Goal: Find specific page/section

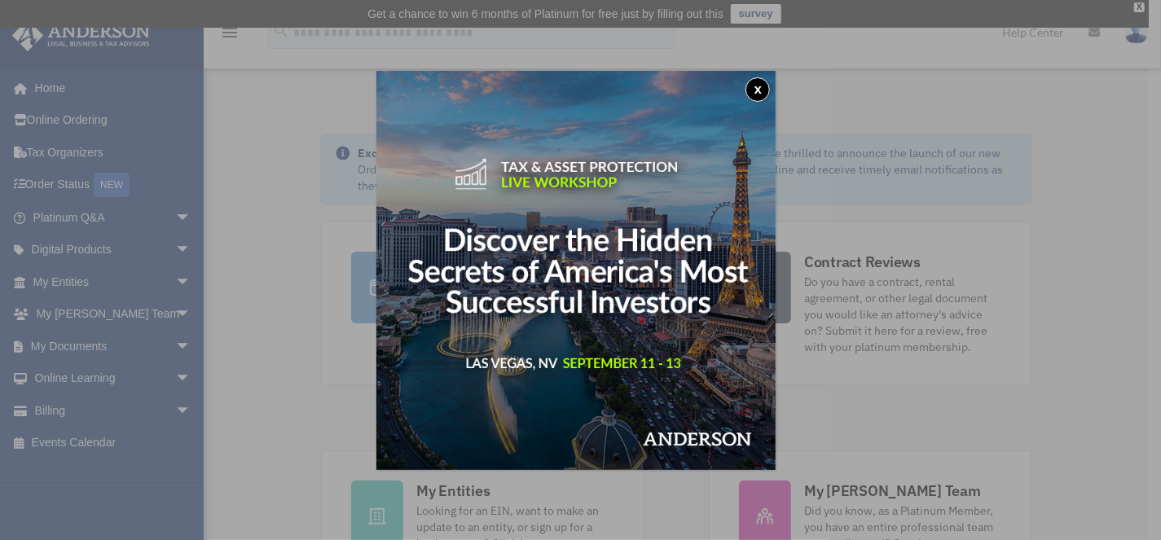
click at [766, 90] on button "x" at bounding box center [758, 89] width 24 height 24
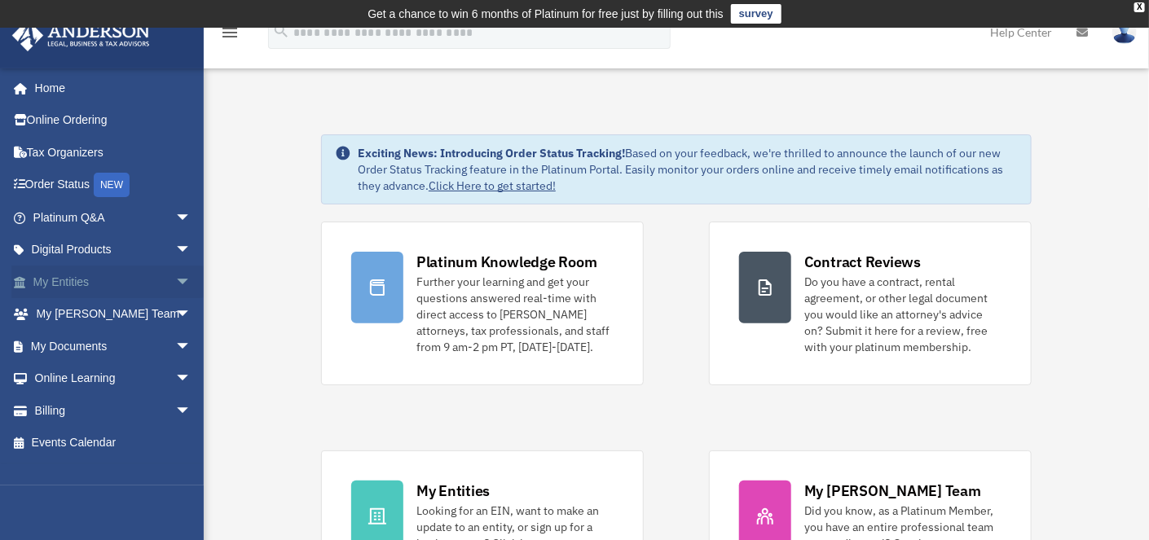
click at [73, 279] on link "My Entities arrow_drop_down" at bounding box center [113, 282] width 205 height 33
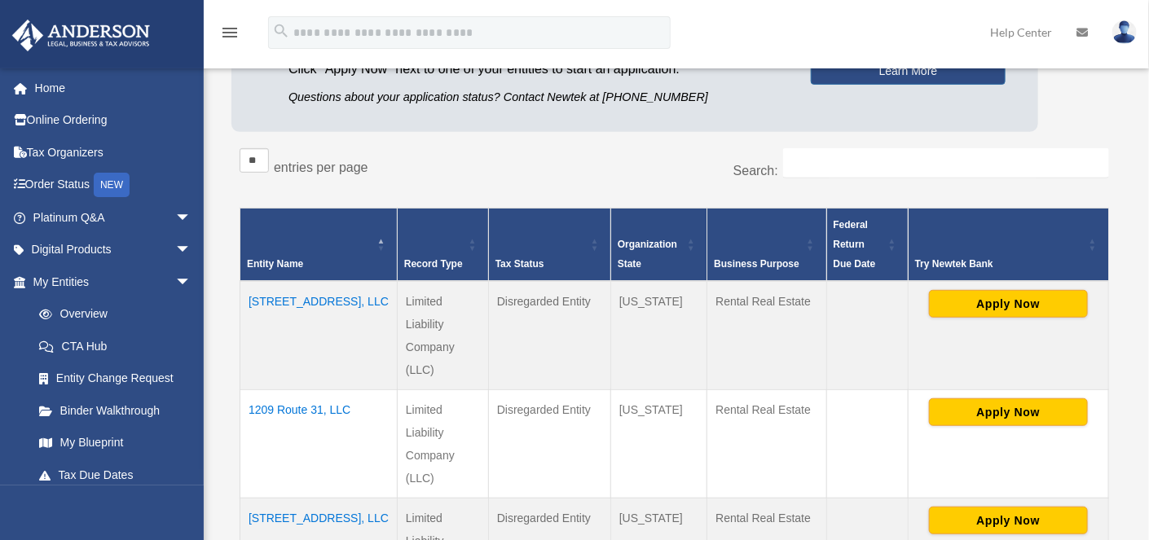
scroll to position [227, 0]
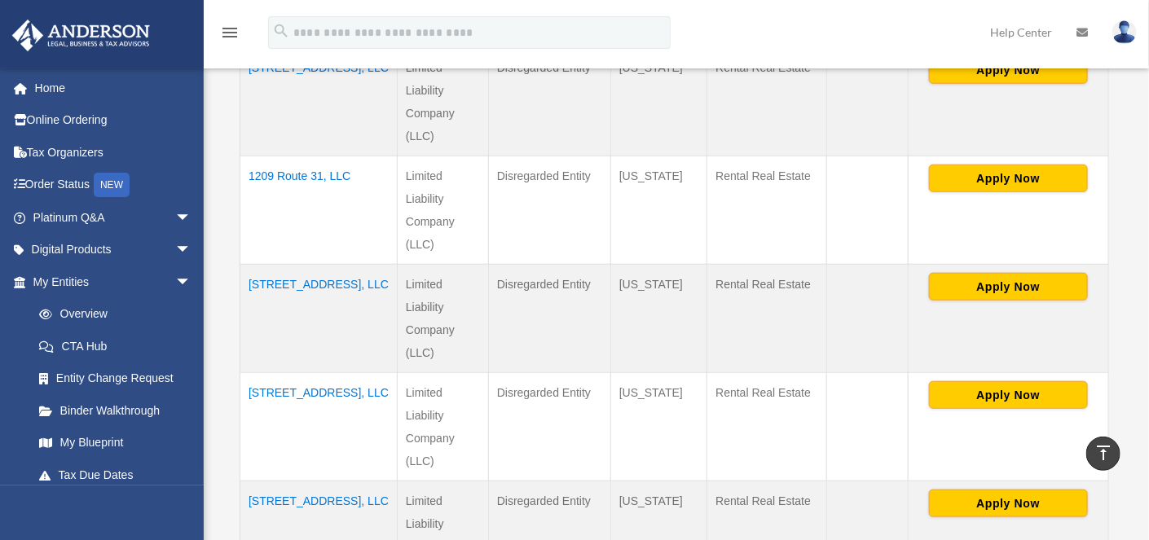
scroll to position [468, 0]
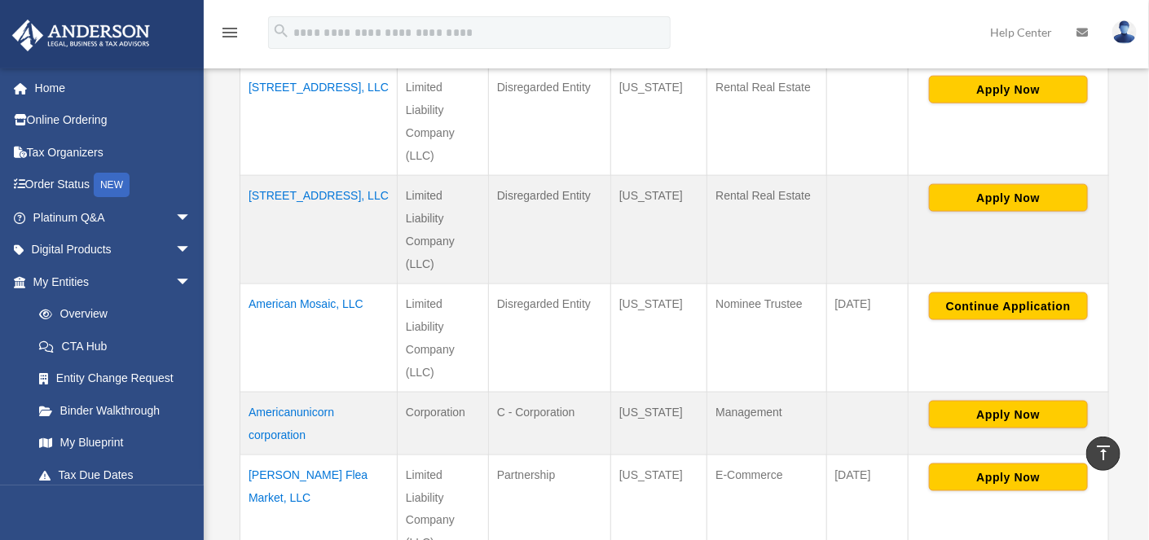
scroll to position [768, 0]
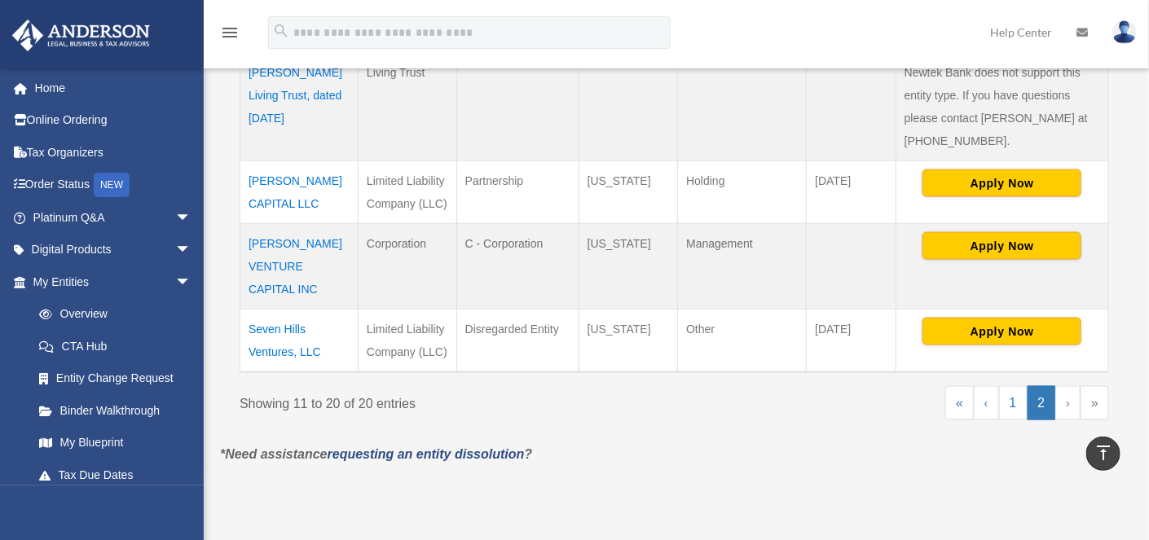
scroll to position [857, 0]
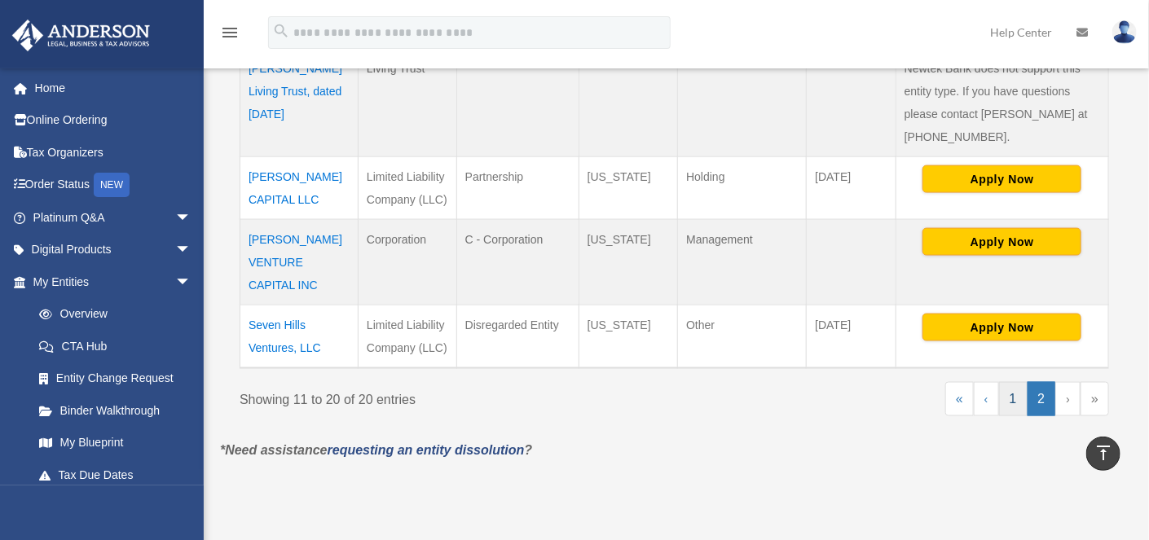
click at [1022, 382] on link "1" at bounding box center [1013, 399] width 29 height 34
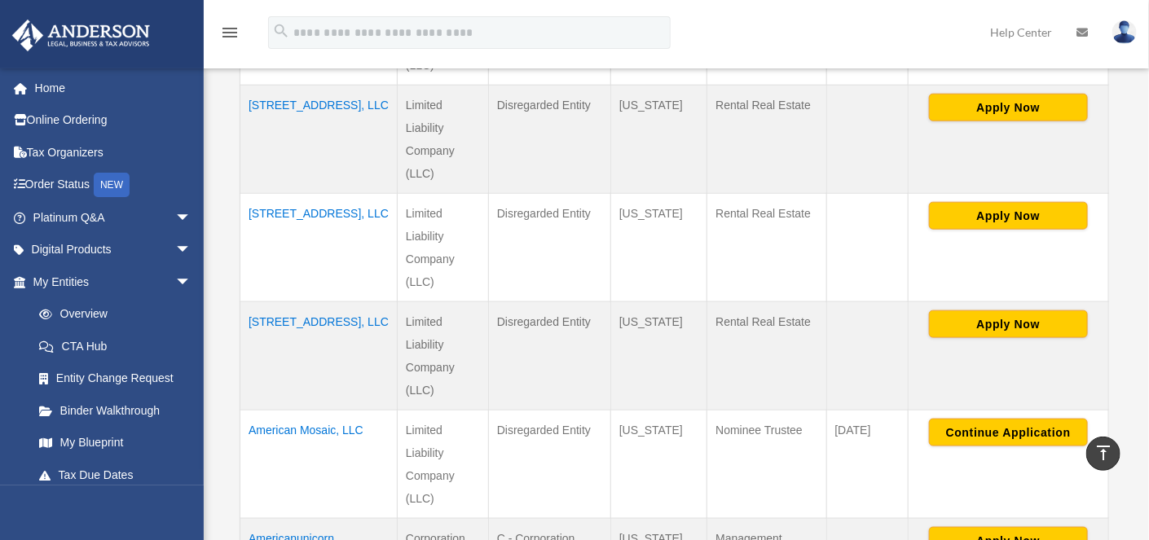
scroll to position [632, 0]
